Goal: Navigation & Orientation: Find specific page/section

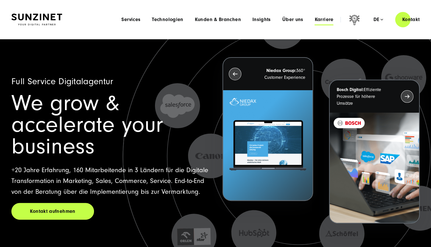
click at [318, 18] on span "Karriere" at bounding box center [324, 20] width 19 height 6
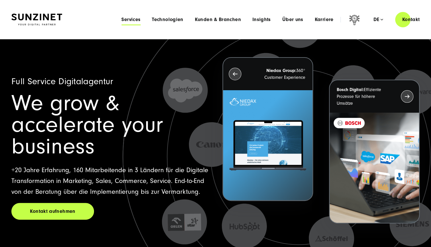
click at [132, 19] on span "Services" at bounding box center [130, 20] width 19 height 6
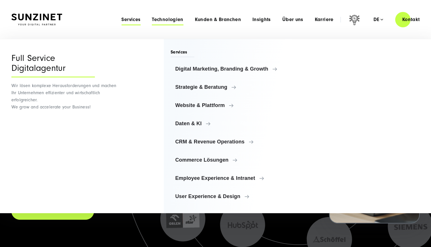
click at [161, 19] on span "Technologien" at bounding box center [167, 20] width 31 height 6
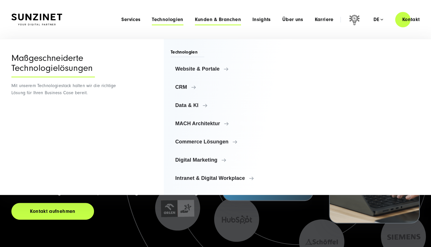
click at [211, 22] on span "Kunden & Branchen" at bounding box center [218, 20] width 46 height 6
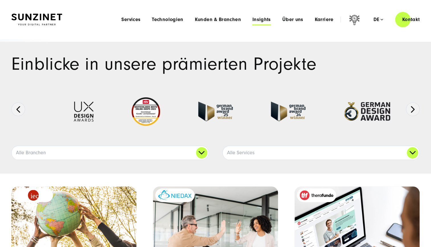
click at [264, 21] on span "Insights" at bounding box center [261, 20] width 19 height 6
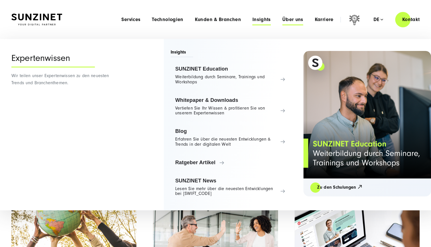
click at [291, 18] on span "Über uns" at bounding box center [292, 20] width 21 height 6
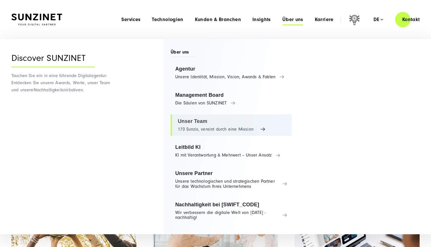
click at [203, 131] on link "Unser Team 170 Sunzis, vereint durch eine Mission" at bounding box center [231, 126] width 121 height 22
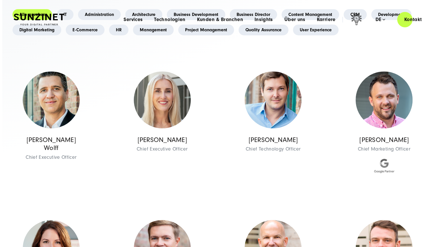
scroll to position [184, 0]
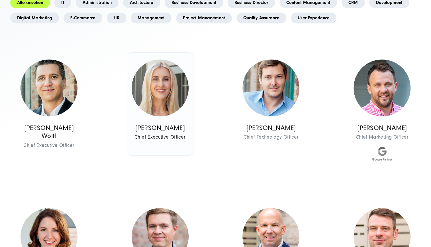
click at [166, 95] on img at bounding box center [160, 88] width 57 height 57
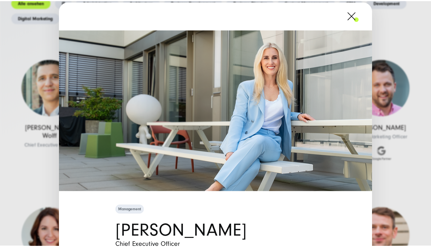
scroll to position [0, 0]
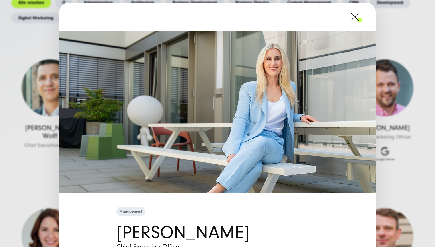
click at [236, 151] on img at bounding box center [218, 112] width 316 height 162
click at [362, 15] on span at bounding box center [362, 17] width 0 height 14
